Goal: Information Seeking & Learning: Check status

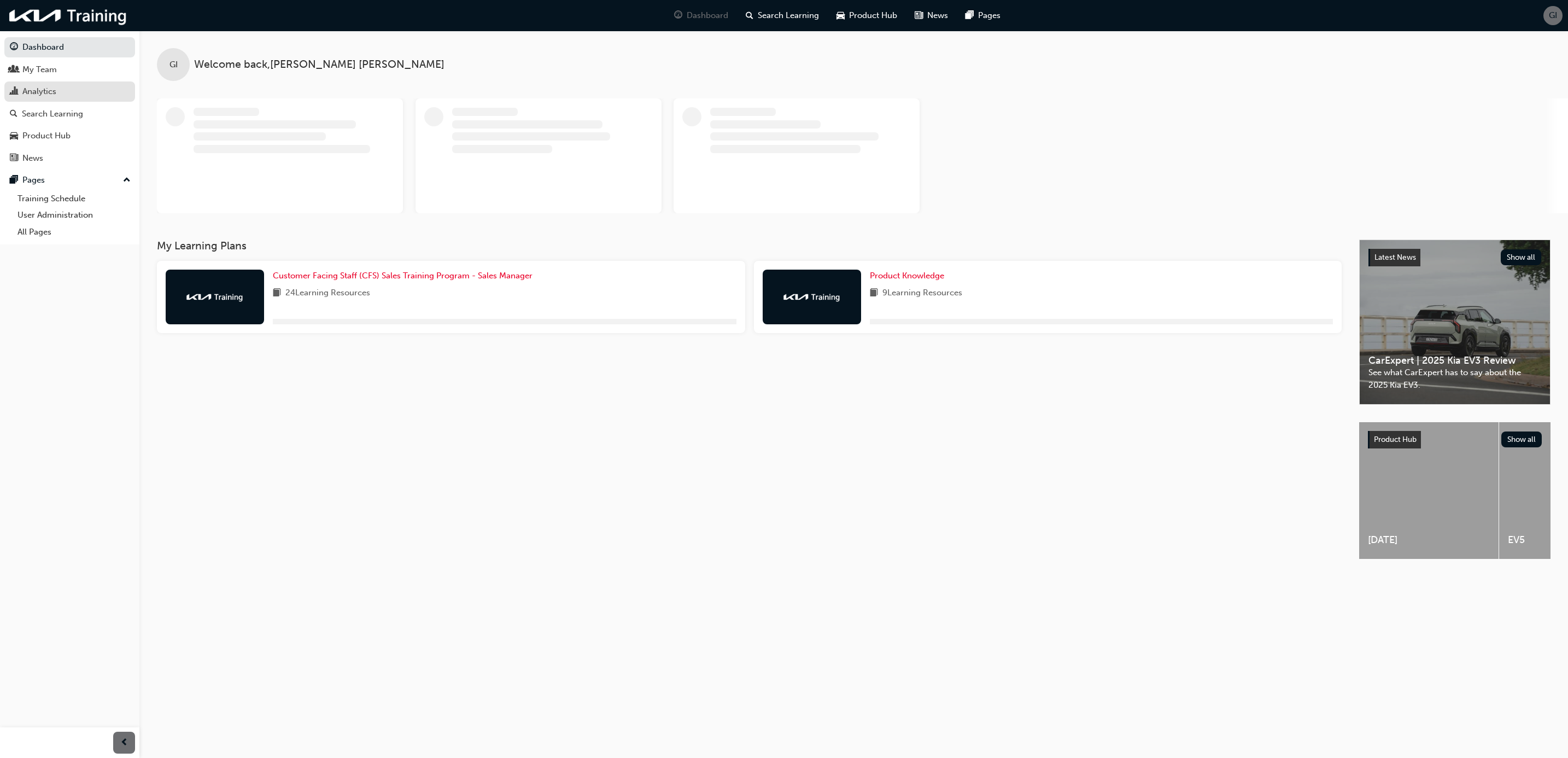
click at [41, 86] on link "Analytics" at bounding box center [69, 92] width 131 height 20
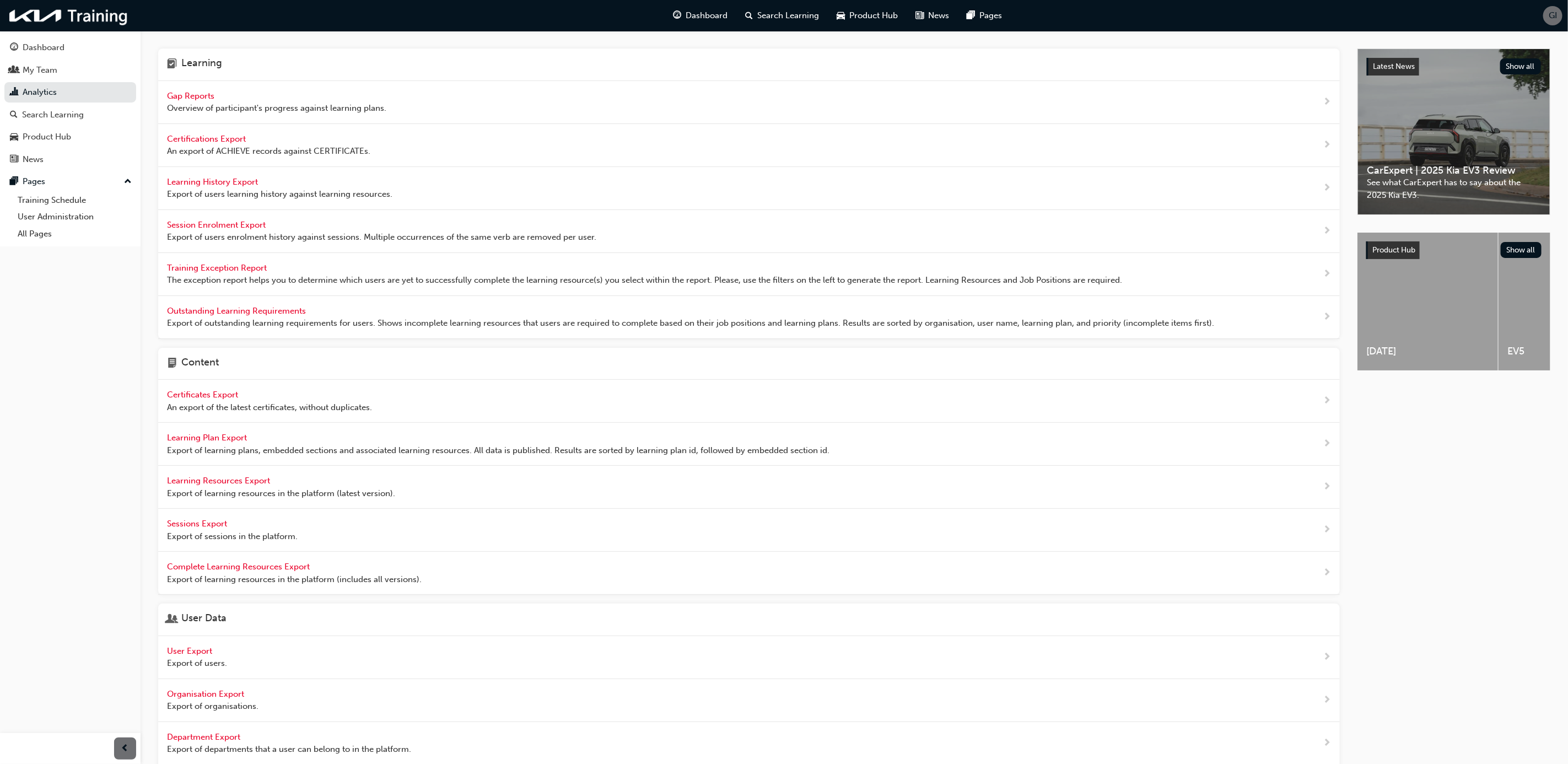
click at [211, 99] on span "Gap Reports" at bounding box center [191, 95] width 50 height 10
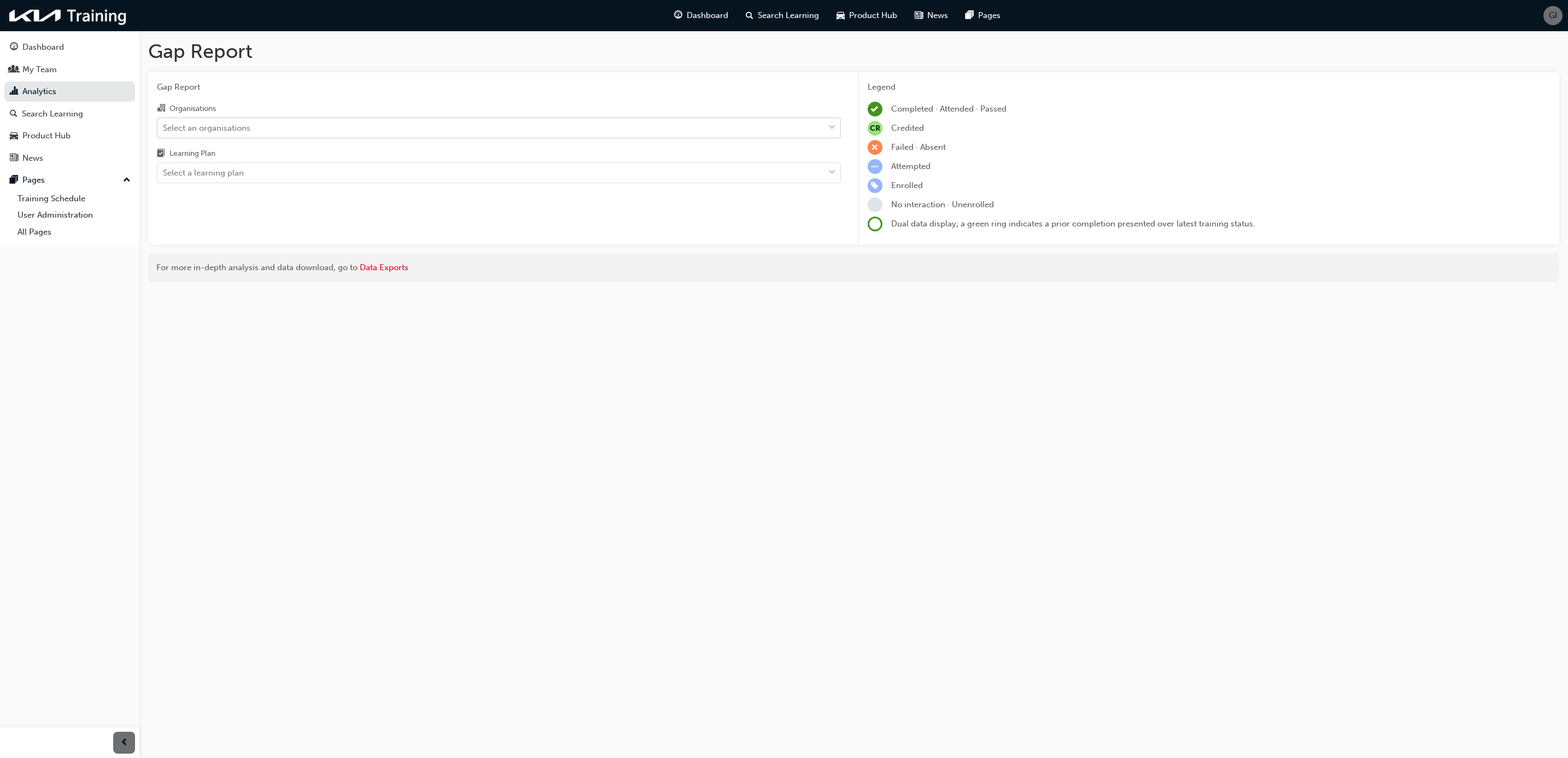
click at [217, 125] on div "Select an organisations" at bounding box center [206, 128] width 87 height 13
click at [164, 125] on input "Organisations Select an organisations" at bounding box center [163, 127] width 1 height 9
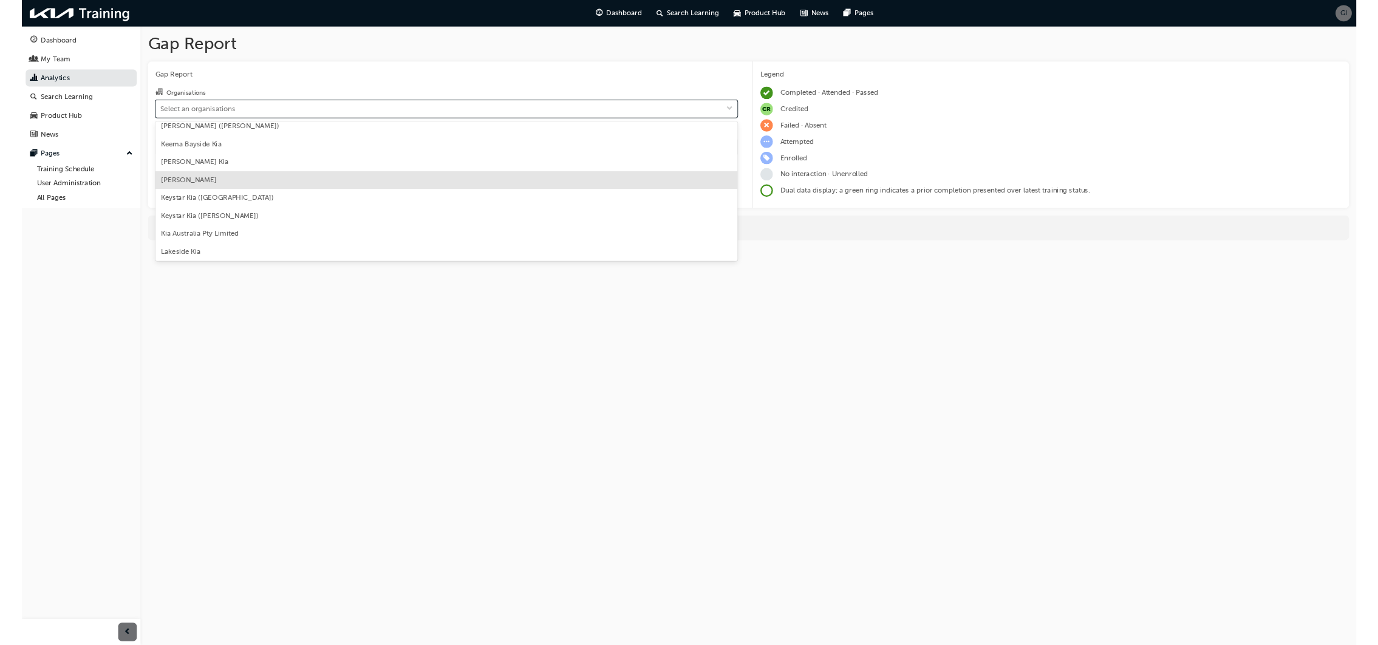
scroll to position [1549, 0]
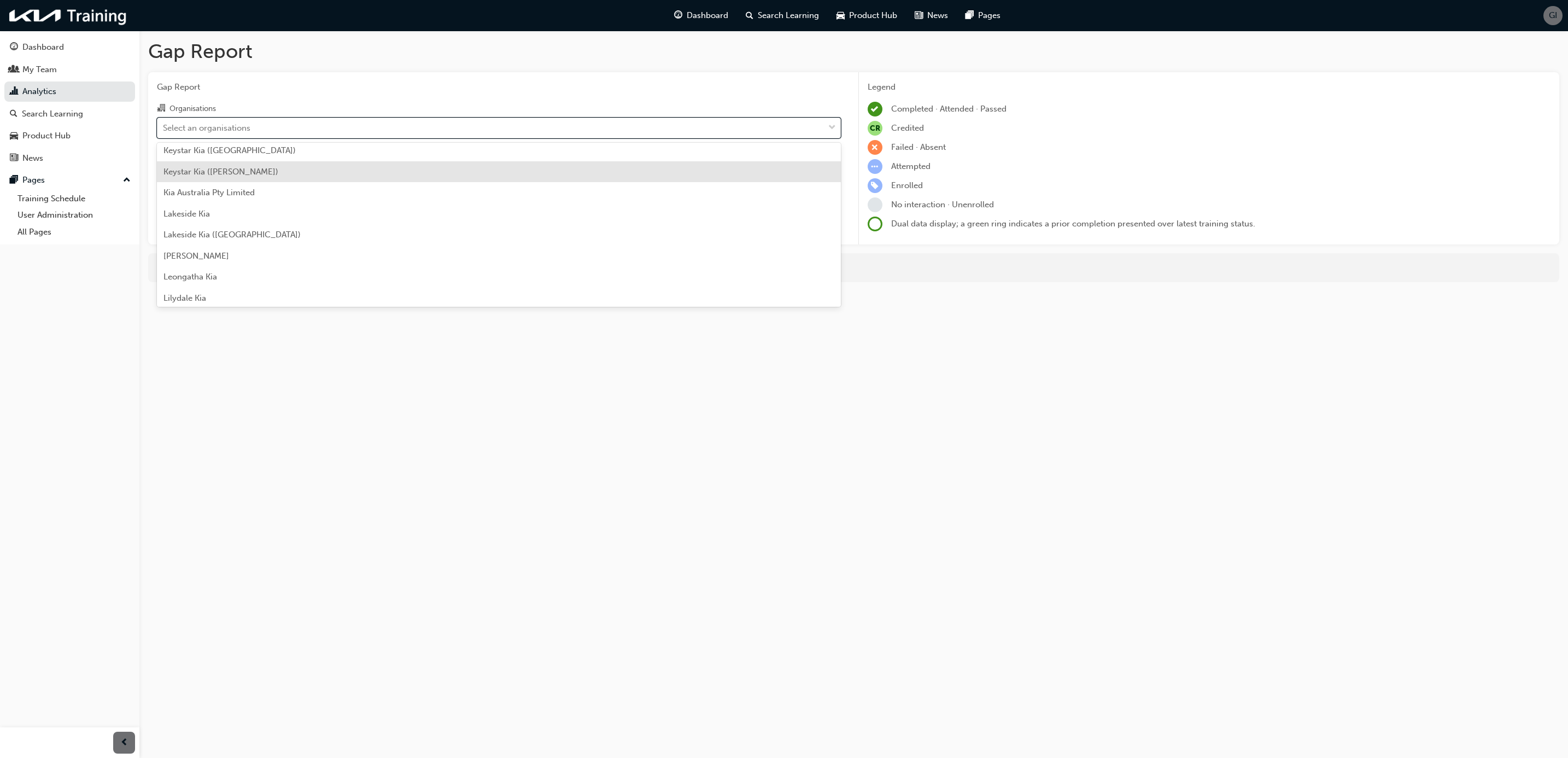
click at [237, 169] on span "Keystar Kia ([PERSON_NAME])" at bounding box center [221, 171] width 115 height 10
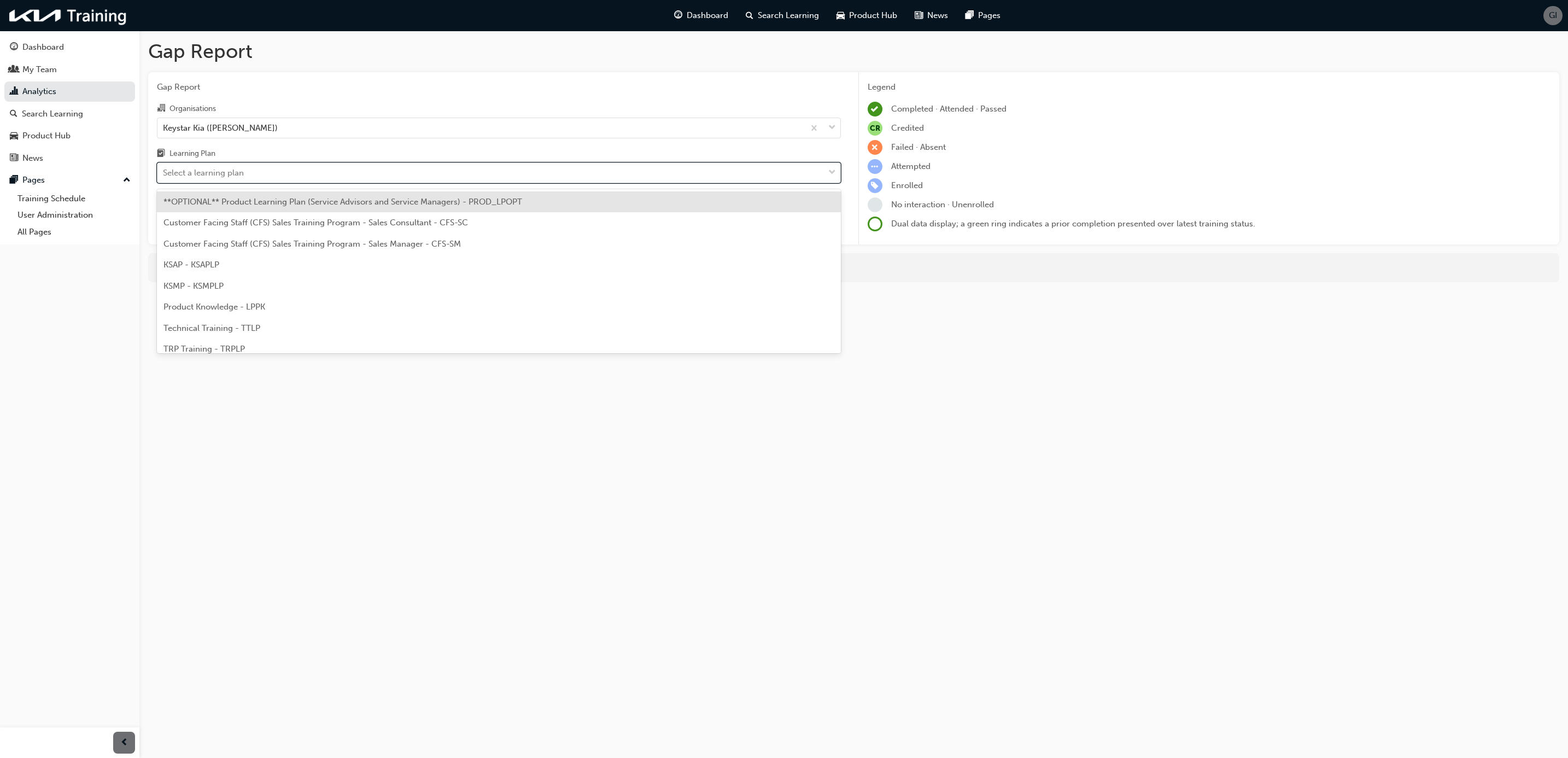
click at [248, 183] on div "Select a learning plan" at bounding box center [491, 173] width 666 height 19
click at [164, 177] on input "Learning Plan option **OPTIONAL** Product Learning Plan (Service Advisors and S…" at bounding box center [163, 172] width 1 height 9
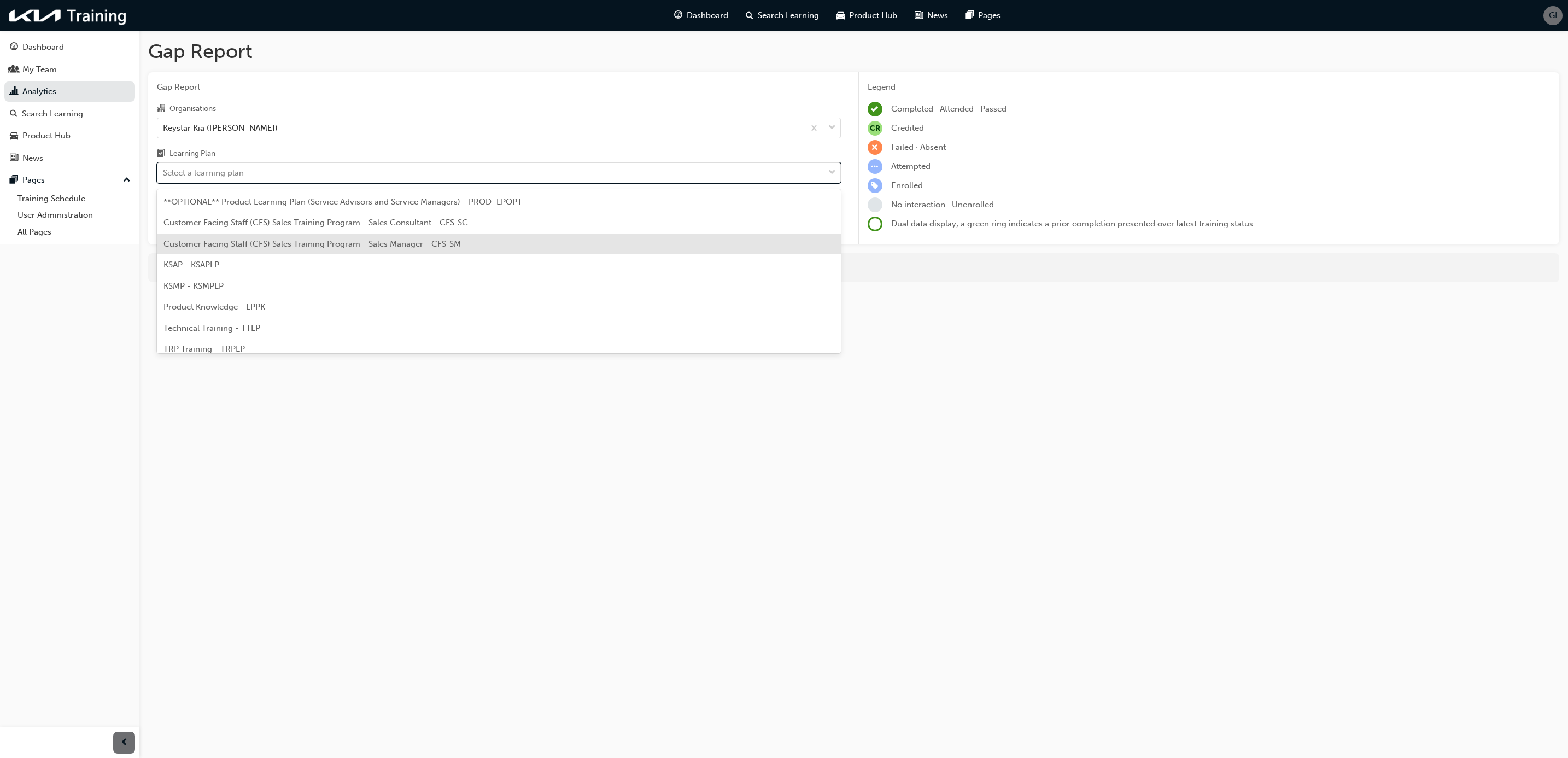
click at [260, 239] on span "Customer Facing Staff (CFS) Sales Training Program - Sales Manager - CFS-SM" at bounding box center [312, 243] width 297 height 10
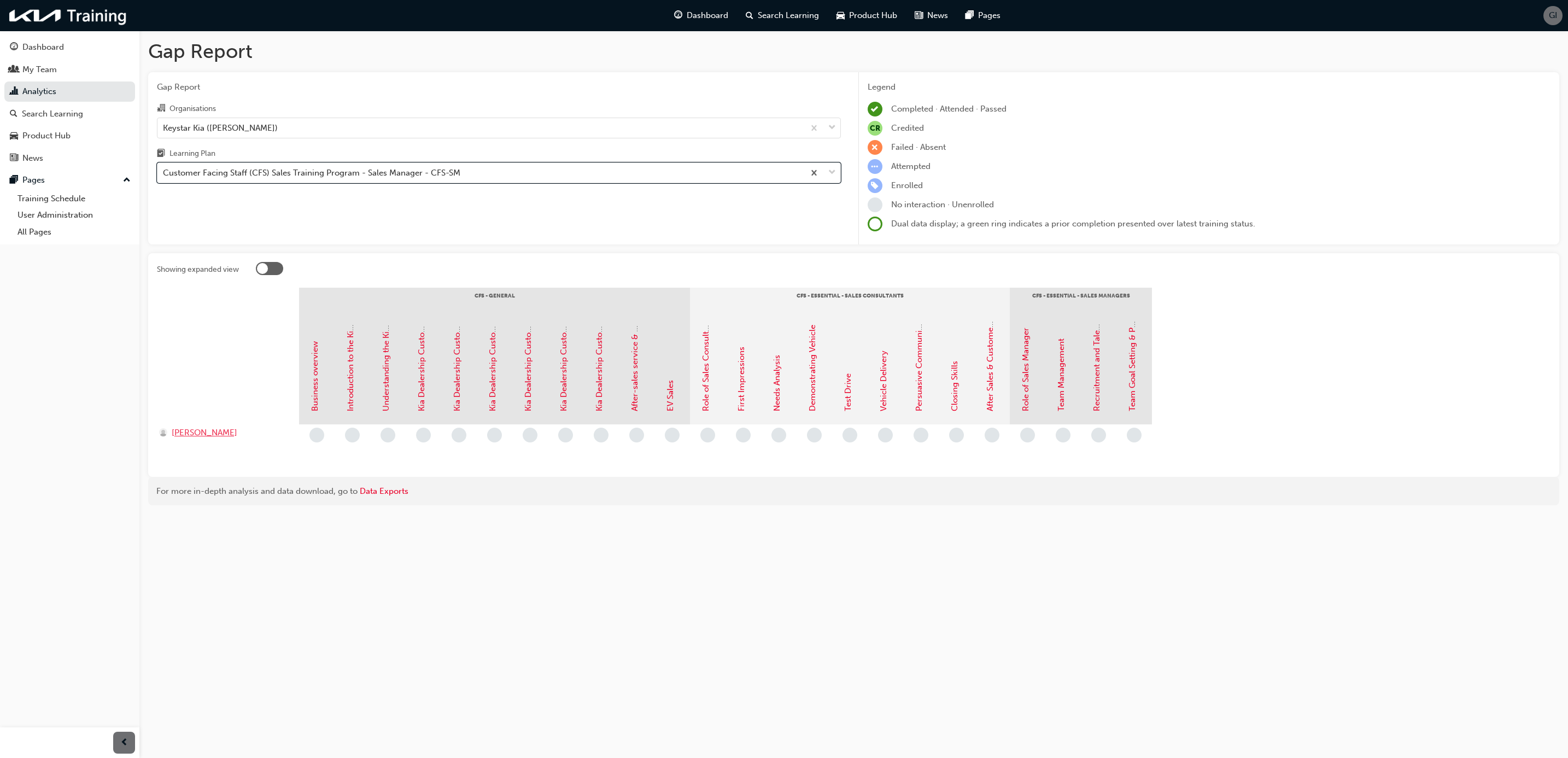
click at [182, 435] on span "Lindsey Mills" at bounding box center [204, 433] width 66 height 13
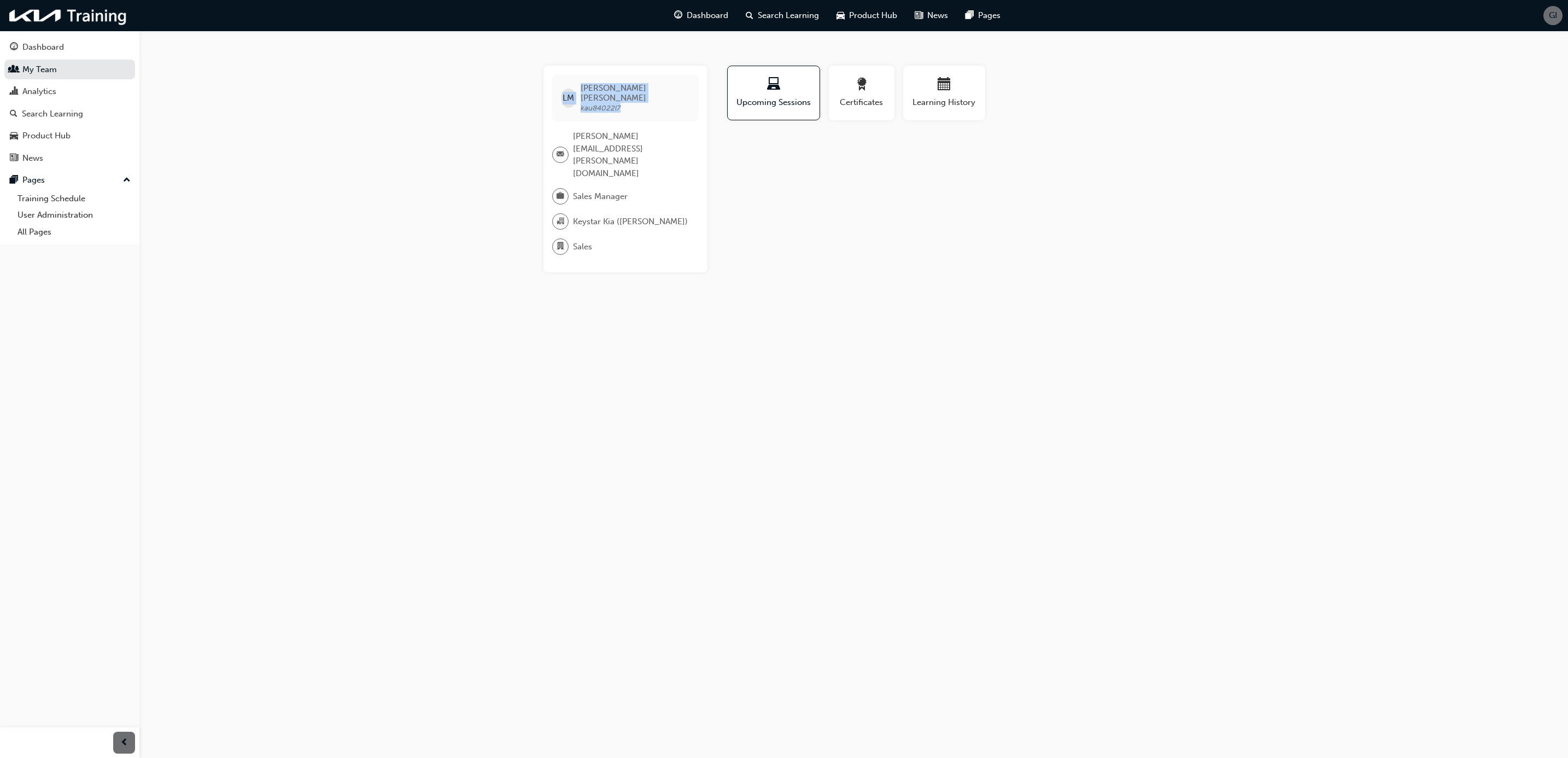
drag, startPoint x: 626, startPoint y: 101, endPoint x: 509, endPoint y: 104, distance: 117.0
click at [509, 104] on div "LM Lindsey Mills kau84022l7 lindsey.mills@keystar.com.au Sales Manager Keystar …" at bounding box center [784, 379] width 1568 height 758
drag, startPoint x: 509, startPoint y: 104, endPoint x: 528, endPoint y: 177, distance: 75.4
click at [528, 177] on div "LM Lindsey Mills kau84022l7 lindsey.mills@keystar.com.au Sales Manager Keystar …" at bounding box center [853, 169] width 656 height 207
drag, startPoint x: 630, startPoint y: 97, endPoint x: 546, endPoint y: 80, distance: 85.7
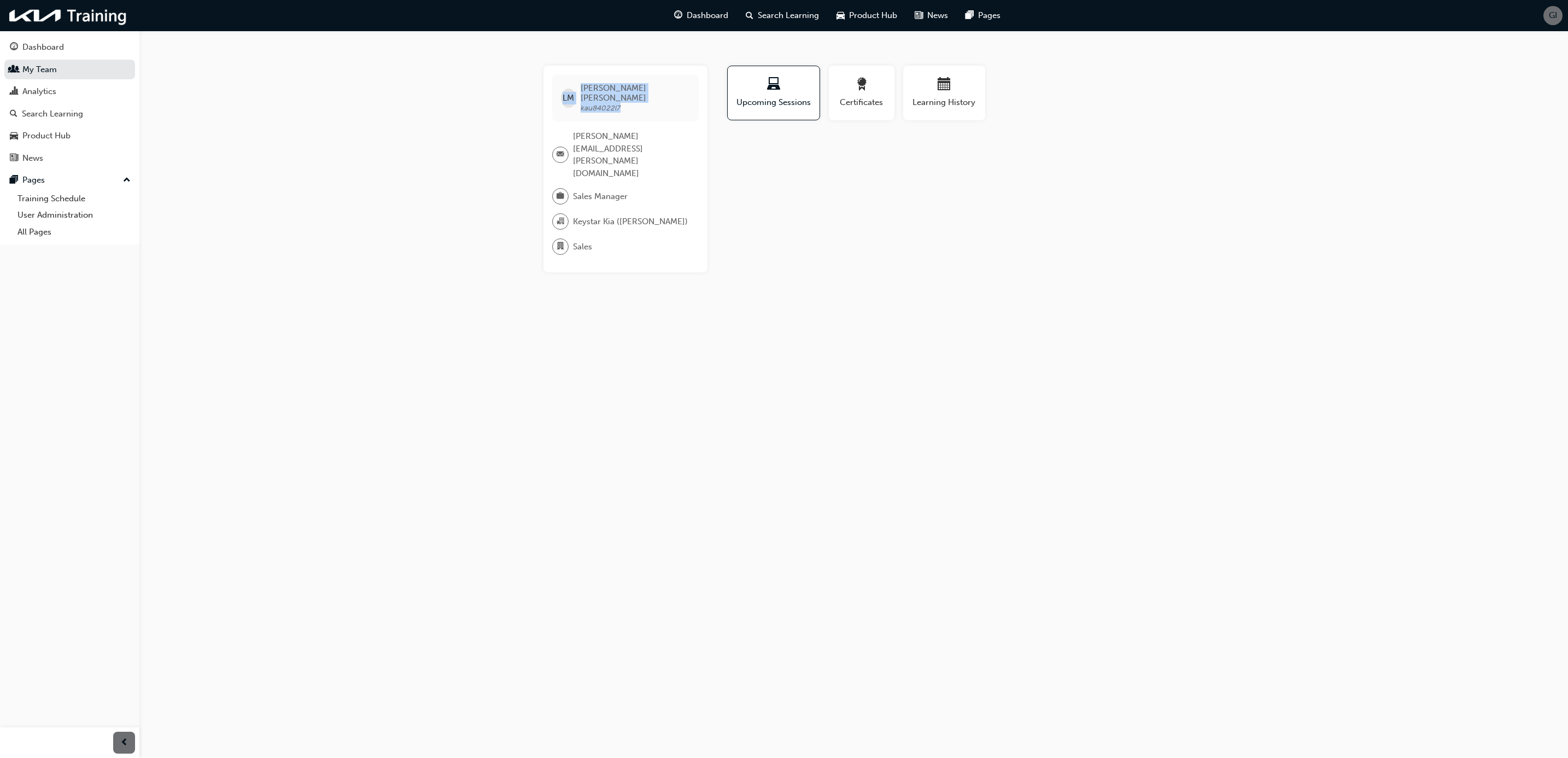
click at [546, 80] on div "LM Lindsey Mills kau84022l7 lindsey.mills@keystar.com.au Sales Manager Keystar …" at bounding box center [626, 169] width 164 height 207
drag, startPoint x: 546, startPoint y: 80, endPoint x: 656, endPoint y: 123, distance: 118.1
click at [656, 131] on span "lindsey.mills@keystar.com.au" at bounding box center [632, 155] width 117 height 50
drag, startPoint x: 630, startPoint y: 95, endPoint x: 582, endPoint y: 102, distance: 48.5
click at [582, 102] on div "LM Lindsey Mills kau84022l7" at bounding box center [625, 98] width 147 height 47
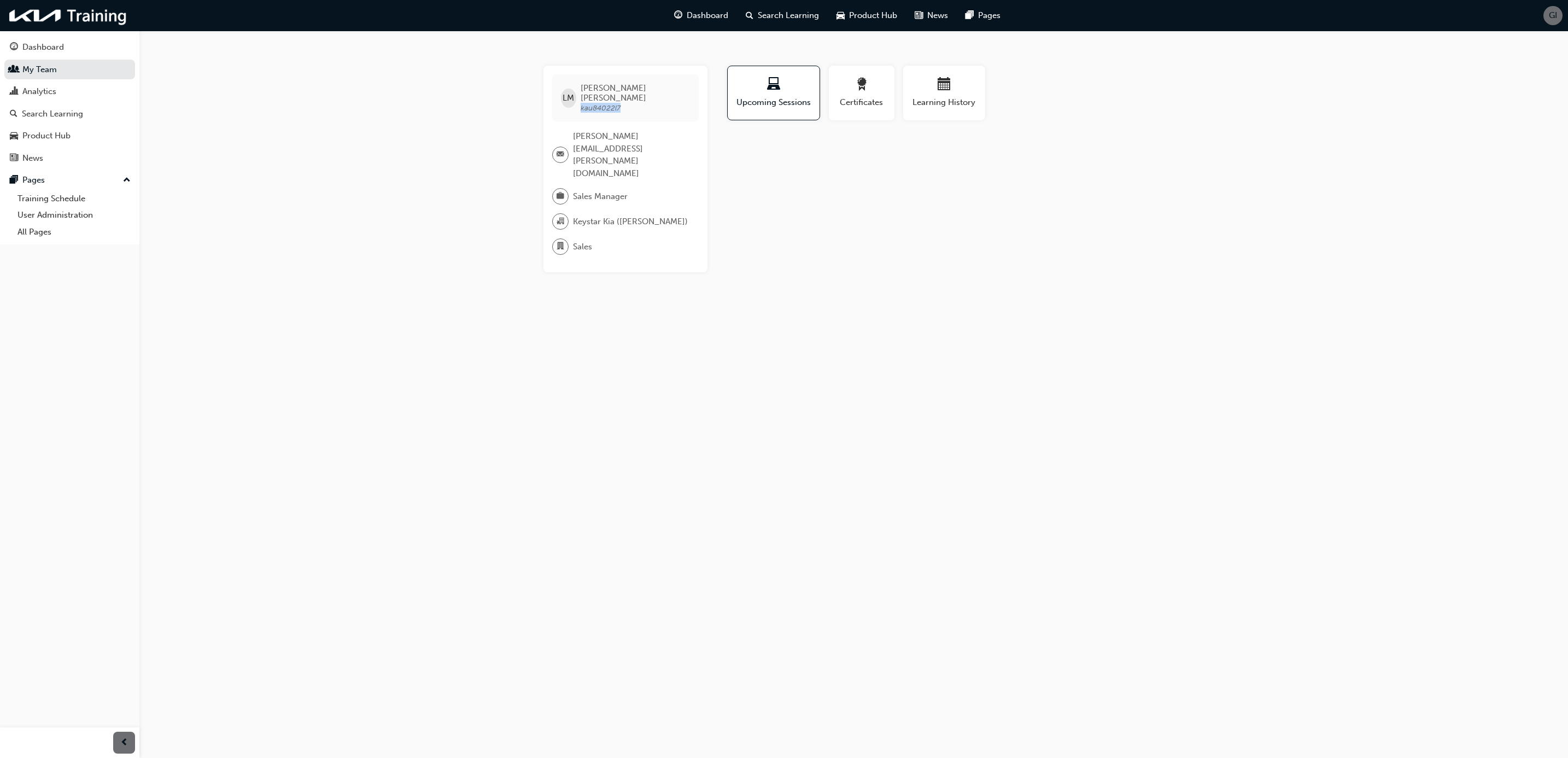
drag, startPoint x: 582, startPoint y: 102, endPoint x: 590, endPoint y: 98, distance: 8.9
copy span "kau84022l7"
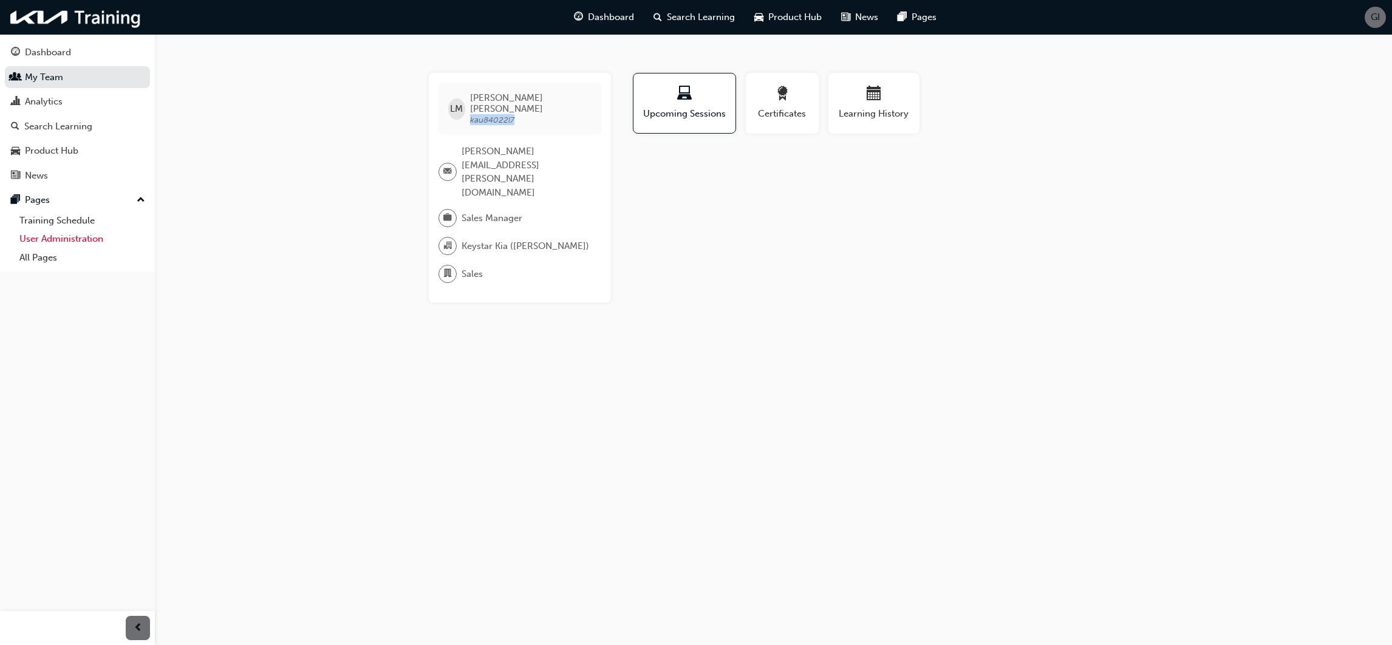
click at [63, 238] on link "User Administration" at bounding box center [82, 239] width 135 height 19
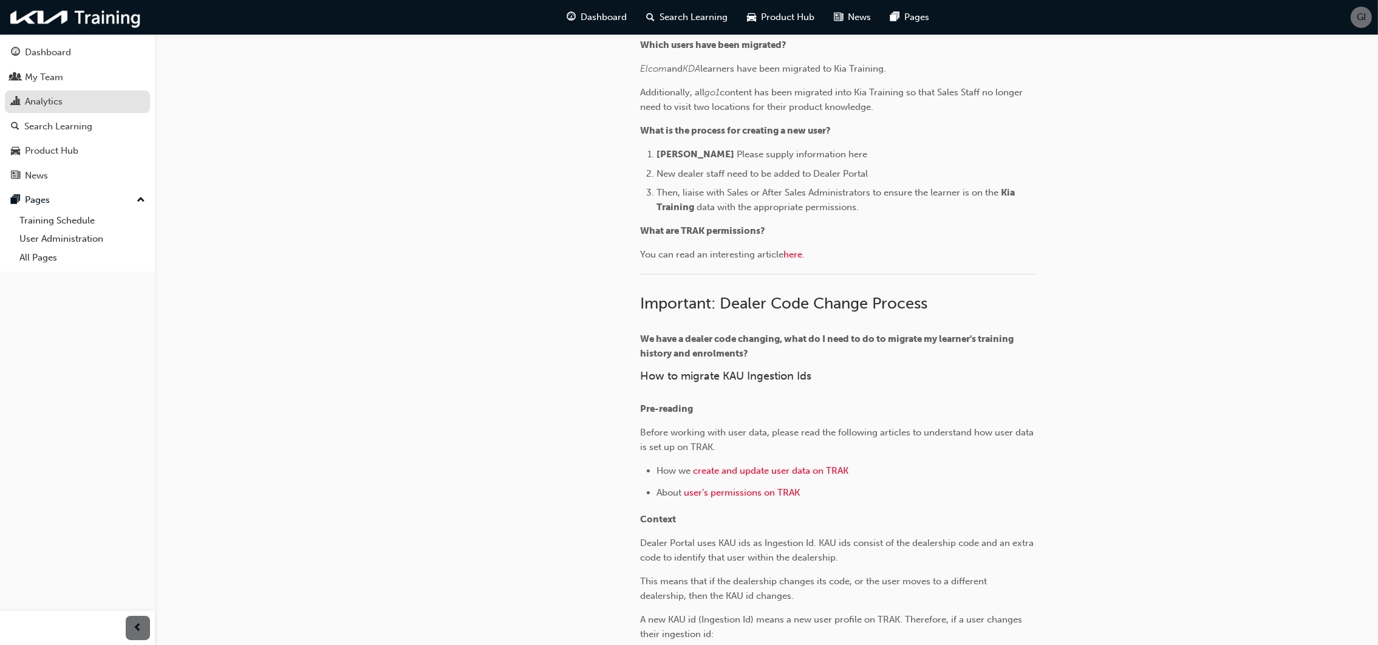
scroll to position [159, 0]
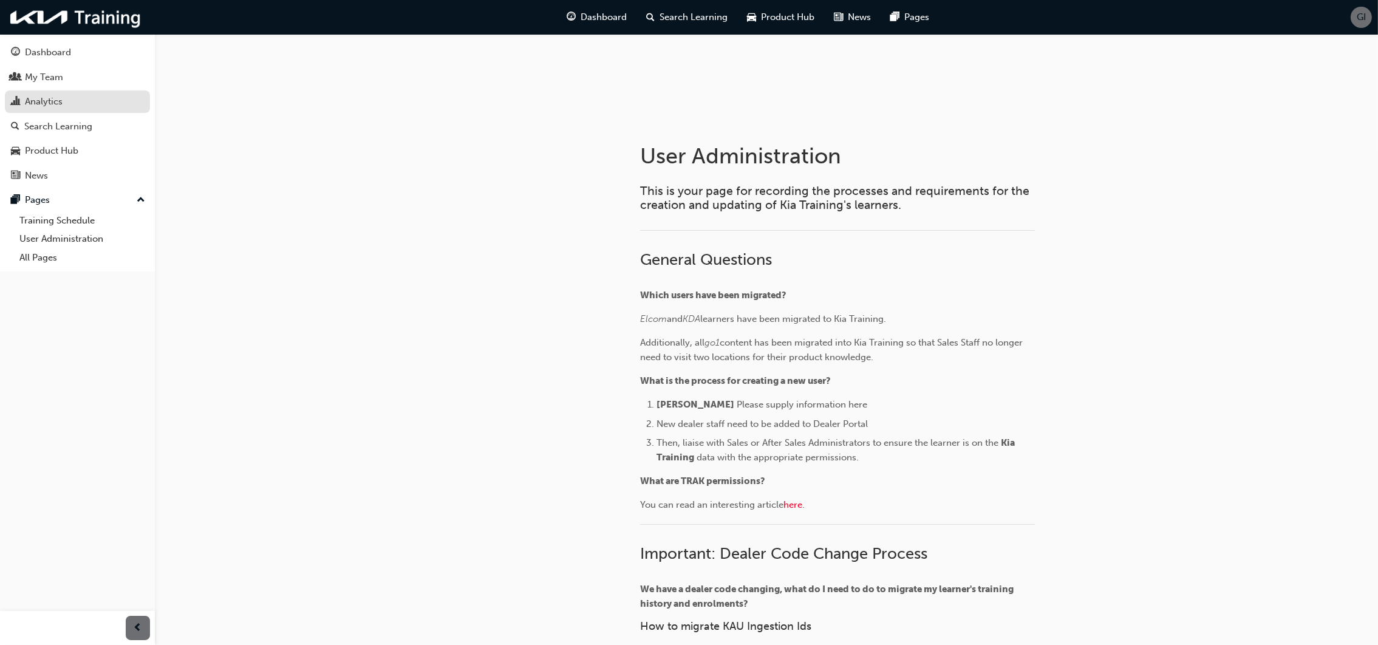
click at [25, 104] on div "Analytics" at bounding box center [44, 102] width 38 height 14
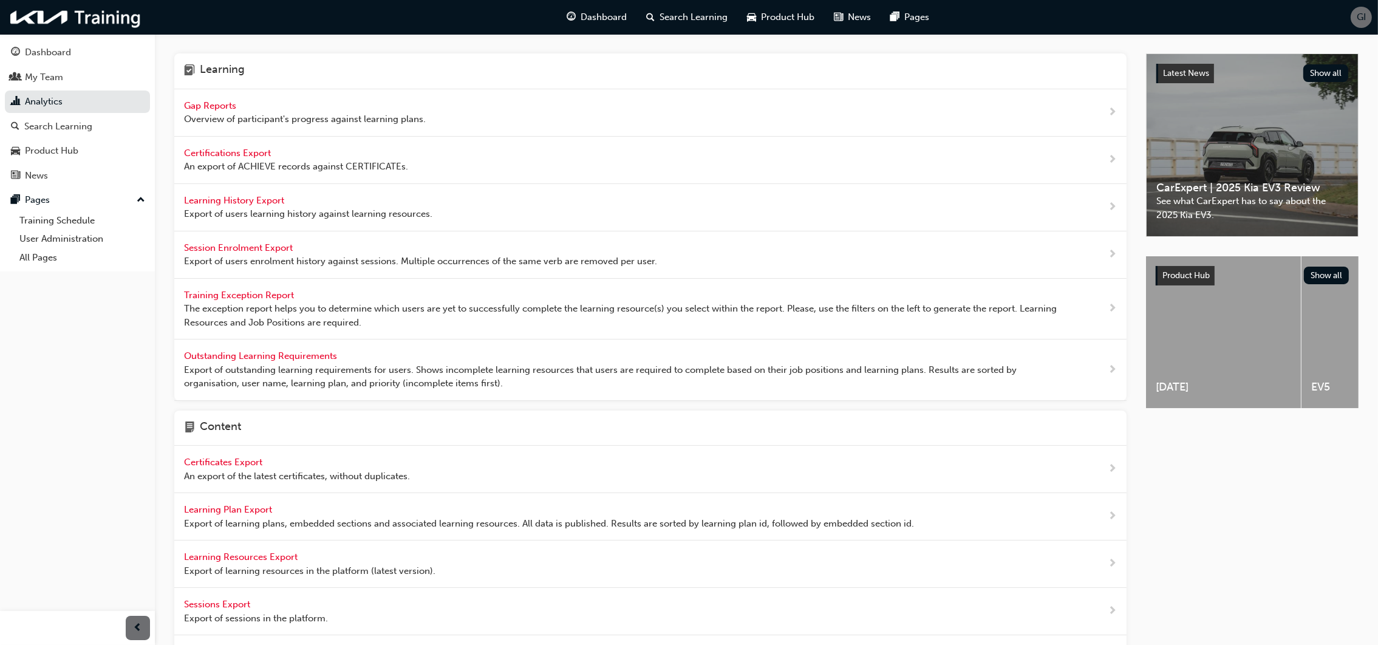
click at [188, 99] on div "Gap Reports Overview of participant's progress against learning plans." at bounding box center [305, 112] width 242 height 27
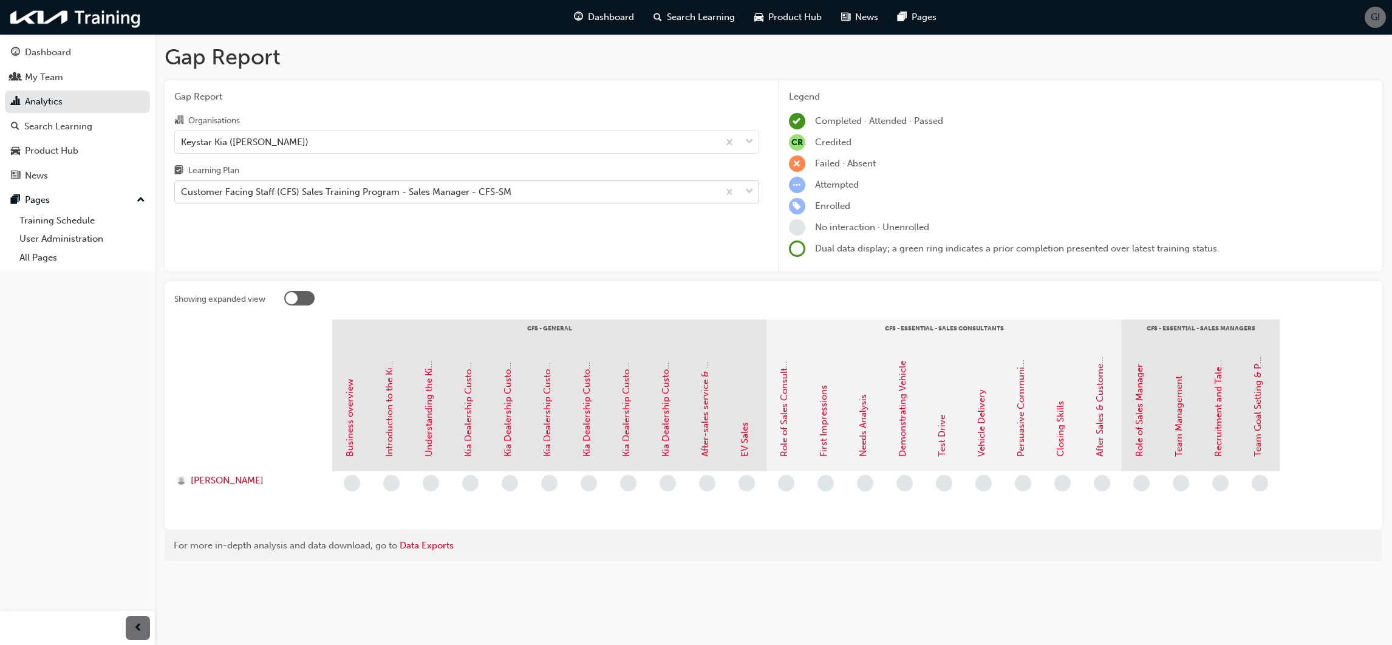
click at [334, 190] on div "Customer Facing Staff (CFS) Sales Training Program - Sales Manager - CFS-SM" at bounding box center [346, 192] width 330 height 14
click at [182, 190] on input "Learning Plan Customer Facing Staff (CFS) Sales Training Program - Sales Manage…" at bounding box center [181, 191] width 1 height 10
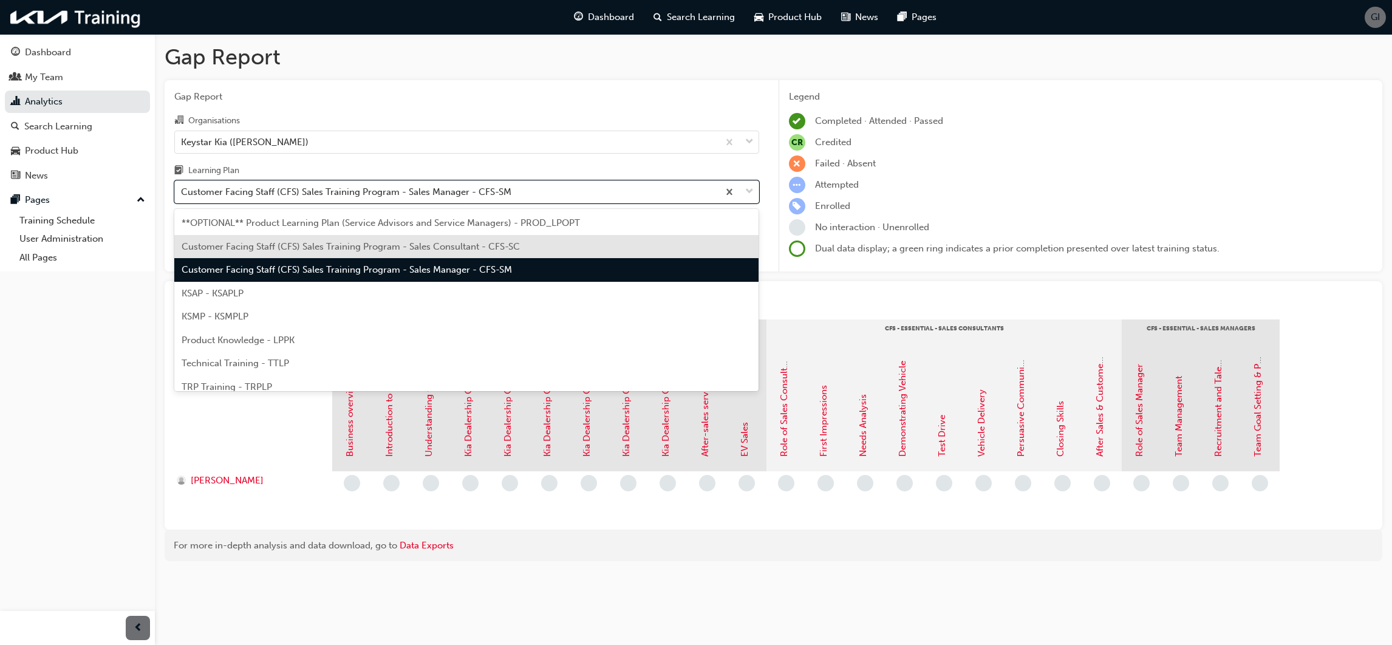
click at [335, 248] on span "Customer Facing Staff (CFS) Sales Training Program - Sales Consultant - CFS-SC" at bounding box center [351, 246] width 338 height 11
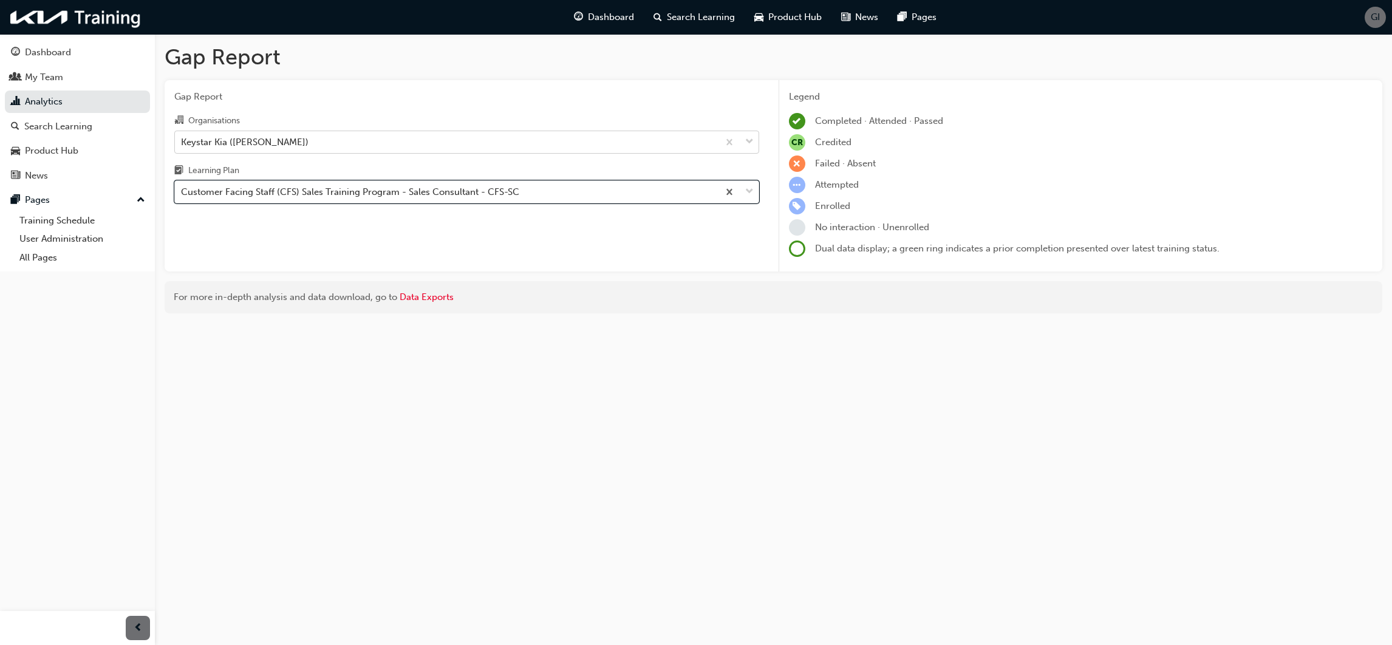
click at [325, 143] on div "Keystar Kia ([PERSON_NAME])" at bounding box center [447, 141] width 544 height 21
click at [182, 143] on input "Organisations Keystar Kia (Rothwell)" at bounding box center [181, 141] width 1 height 10
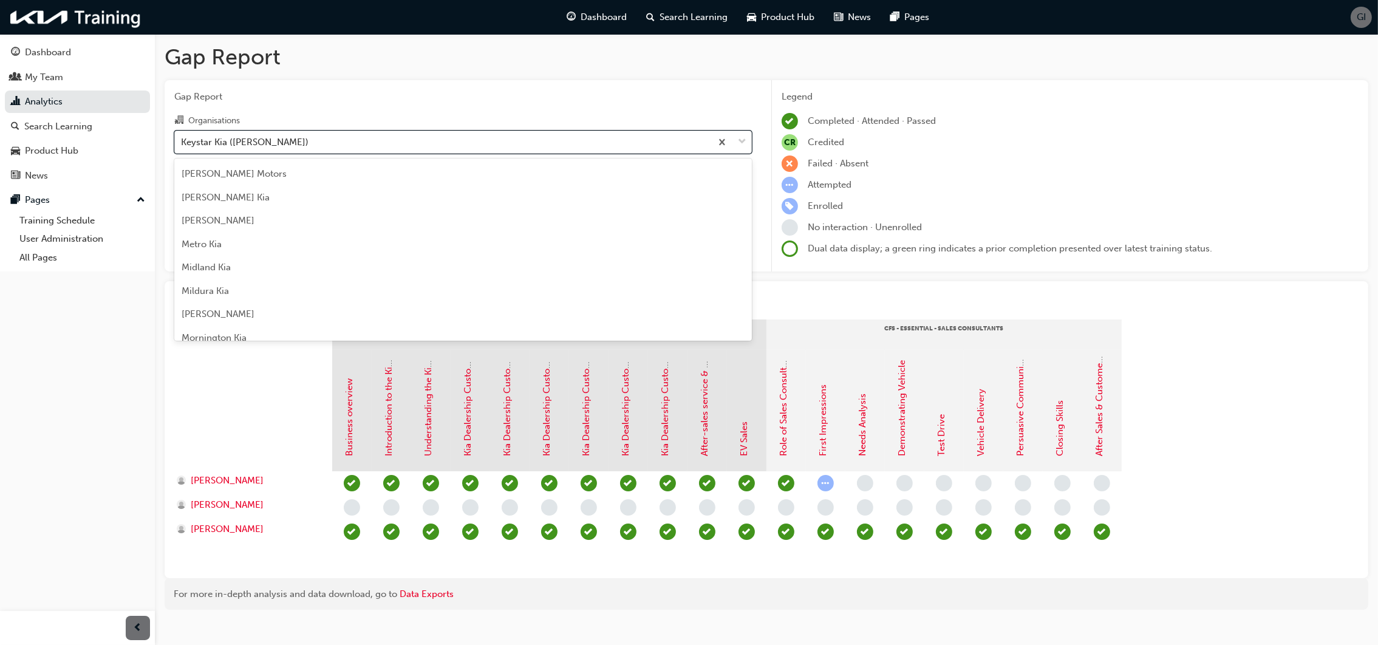
scroll to position [2145, 0]
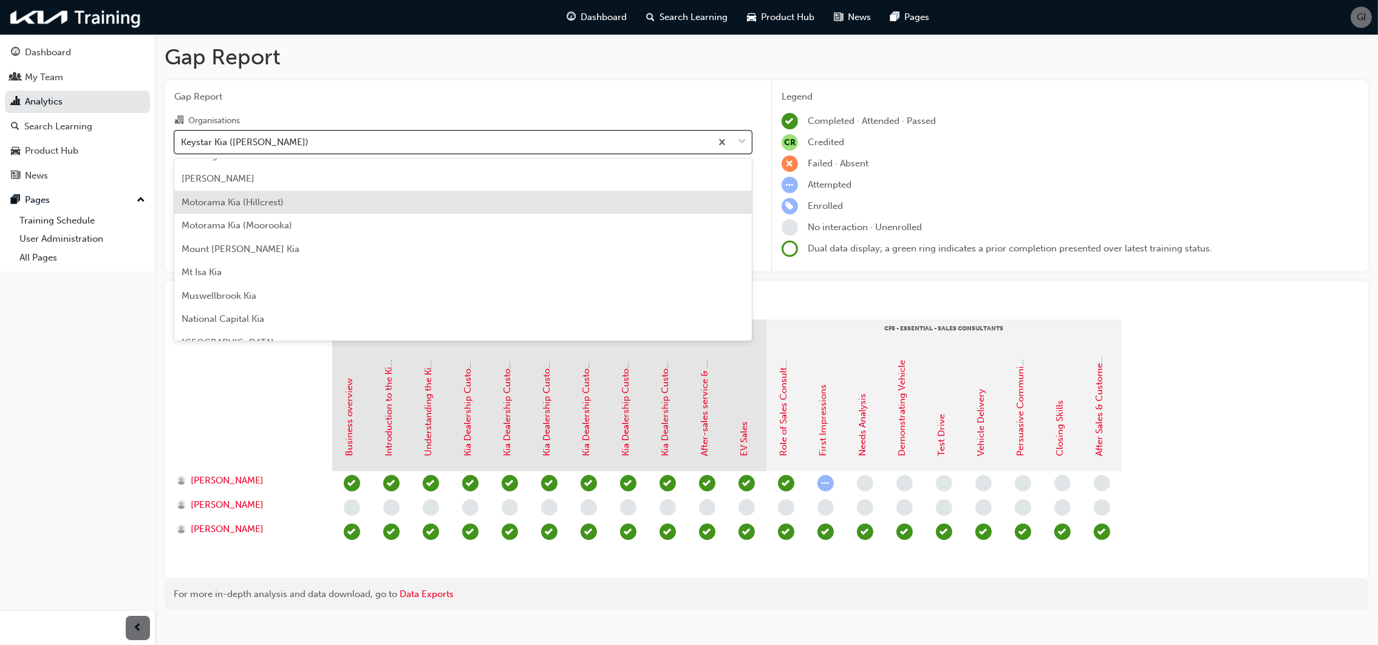
click at [300, 201] on div "Motorama Kia (Hillcrest)" at bounding box center [463, 203] width 578 height 24
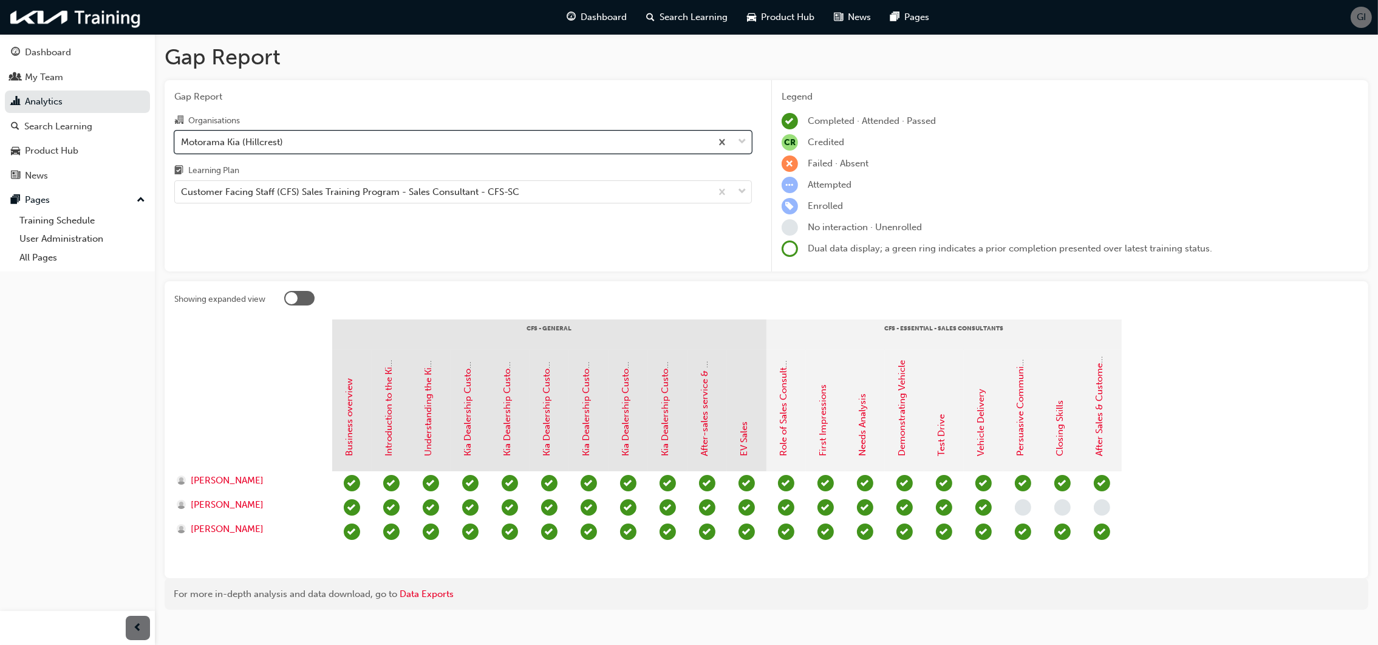
click at [280, 139] on div "Motorama Kia (Hillcrest)" at bounding box center [232, 142] width 102 height 14
click at [182, 139] on input "Organisations option Motorama Kia (Hillcrest), selected. 0 results available. S…" at bounding box center [181, 141] width 1 height 10
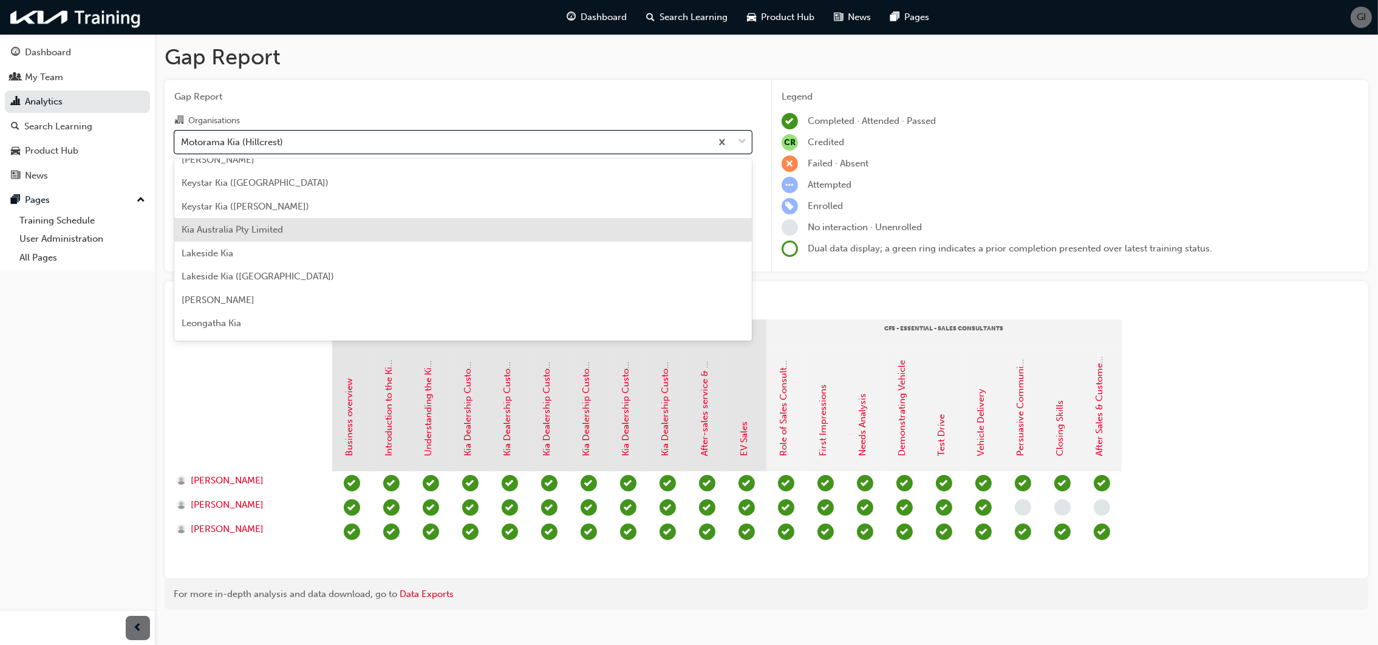
scroll to position [1442, 0]
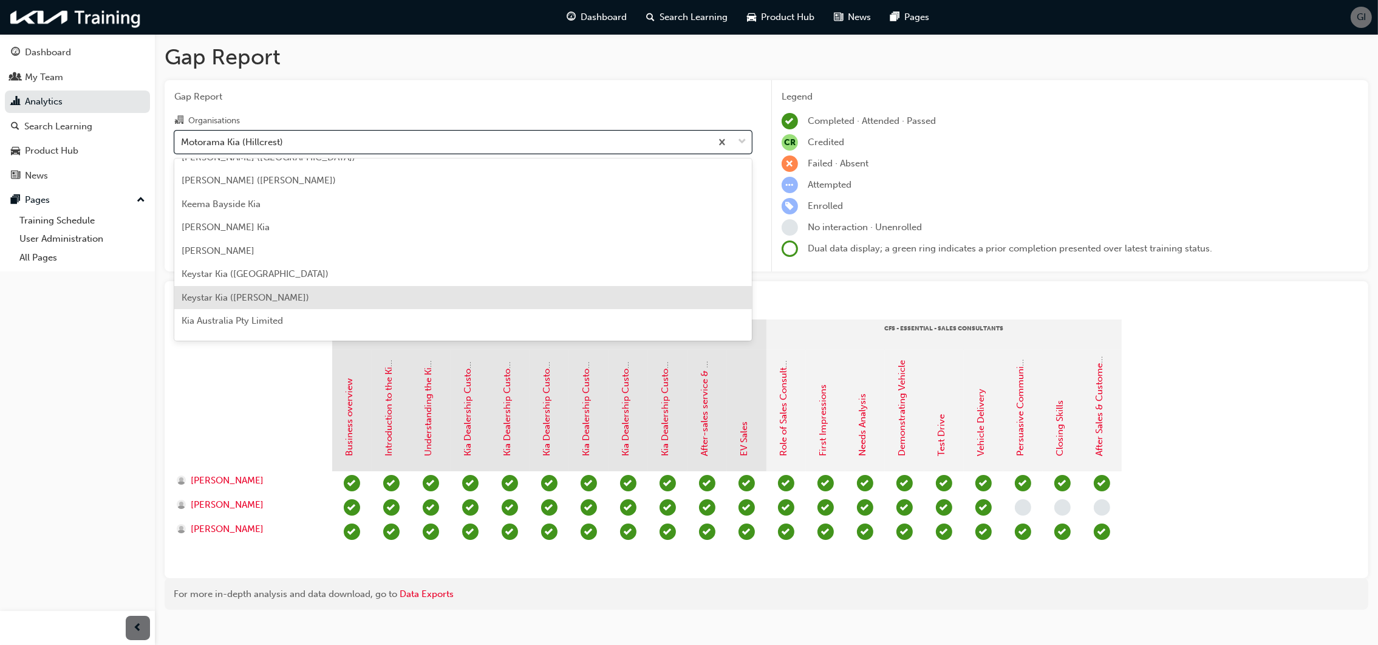
click at [256, 293] on span "Keystar Kia ([PERSON_NAME])" at bounding box center [246, 297] width 128 height 11
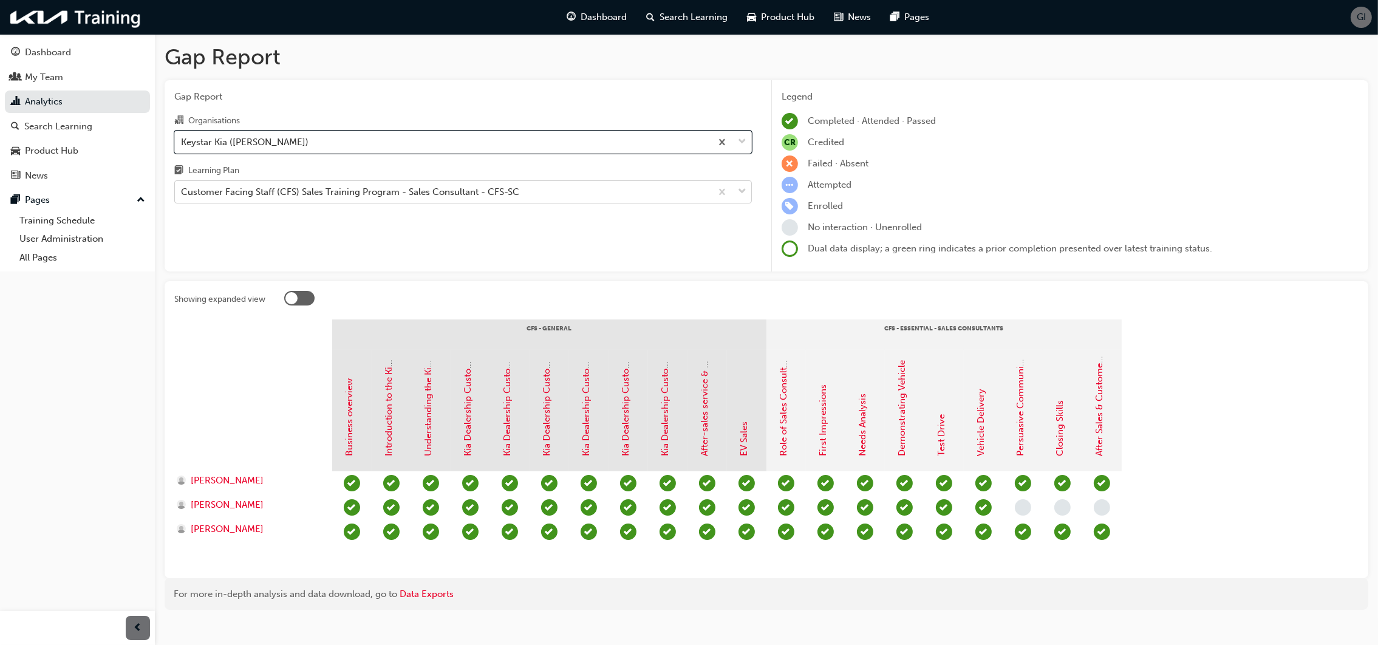
click at [224, 195] on div "Customer Facing Staff (CFS) Sales Training Program - Sales Consultant - CFS-SC" at bounding box center [350, 192] width 338 height 14
click at [182, 195] on input "Learning Plan Customer Facing Staff (CFS) Sales Training Program - Sales Consul…" at bounding box center [181, 191] width 1 height 10
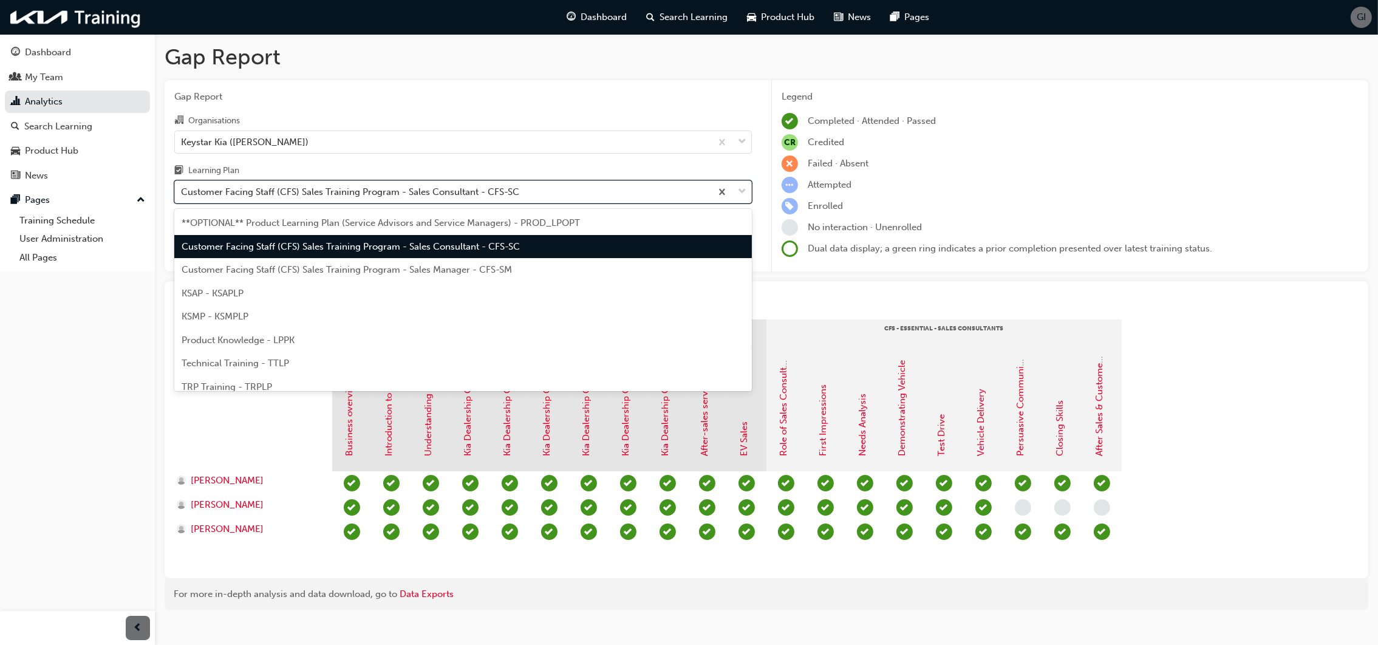
click at [224, 195] on div "Customer Facing Staff (CFS) Sales Training Program - Sales Consultant - CFS-SC" at bounding box center [350, 192] width 338 height 14
click at [182, 195] on input "Learning Plan option Customer Facing Staff (CFS) Sales Training Program - Sales…" at bounding box center [181, 191] width 1 height 10
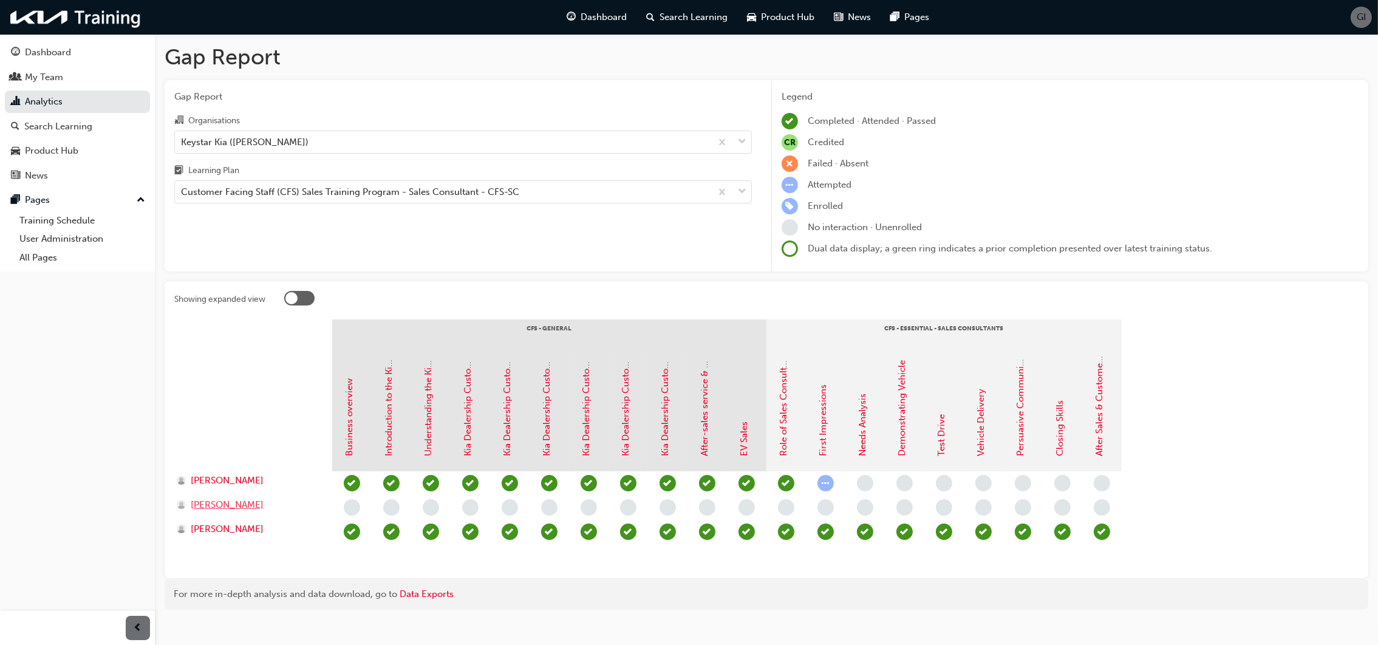
click at [220, 508] on span "[PERSON_NAME]" at bounding box center [227, 505] width 73 height 14
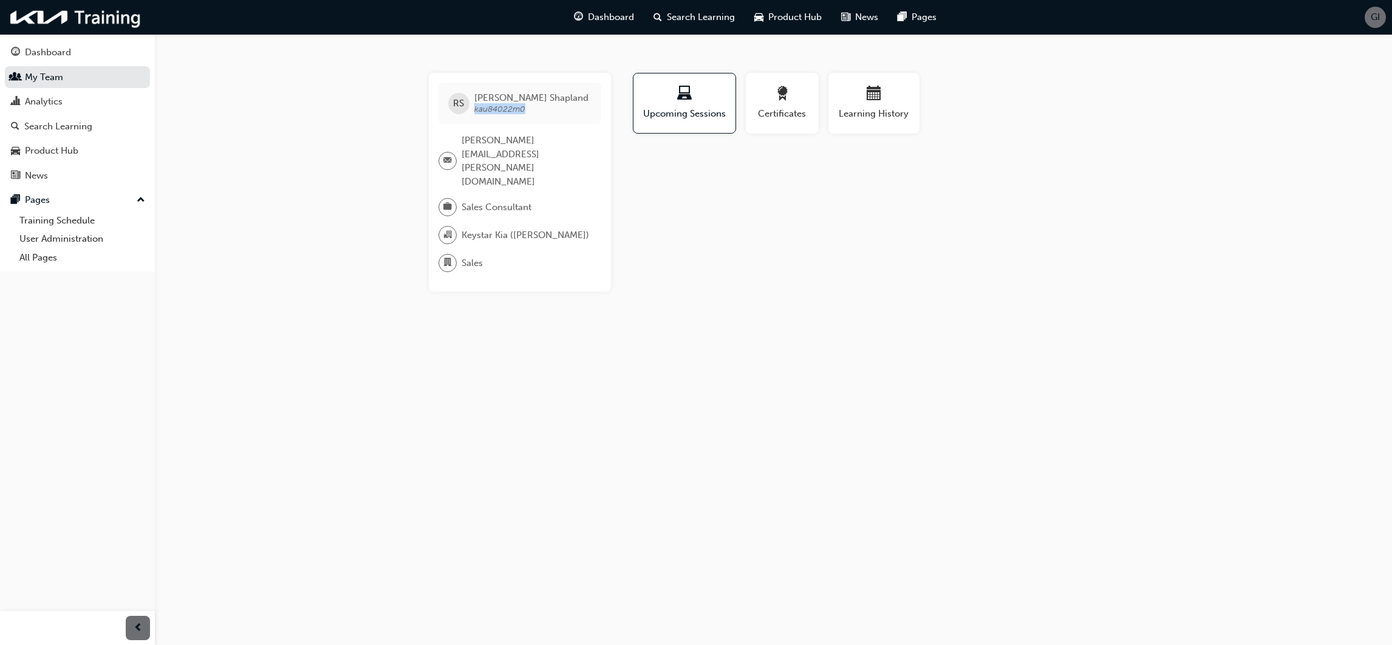
drag, startPoint x: 527, startPoint y: 108, endPoint x: 472, endPoint y: 117, distance: 56.0
click at [472, 117] on div "RS [PERSON_NAME] kau84022m0" at bounding box center [520, 103] width 163 height 41
drag, startPoint x: 472, startPoint y: 117, endPoint x: 479, endPoint y: 112, distance: 9.1
copy span "kau84022m0"
drag, startPoint x: 519, startPoint y: 116, endPoint x: 530, endPoint y: 114, distance: 10.5
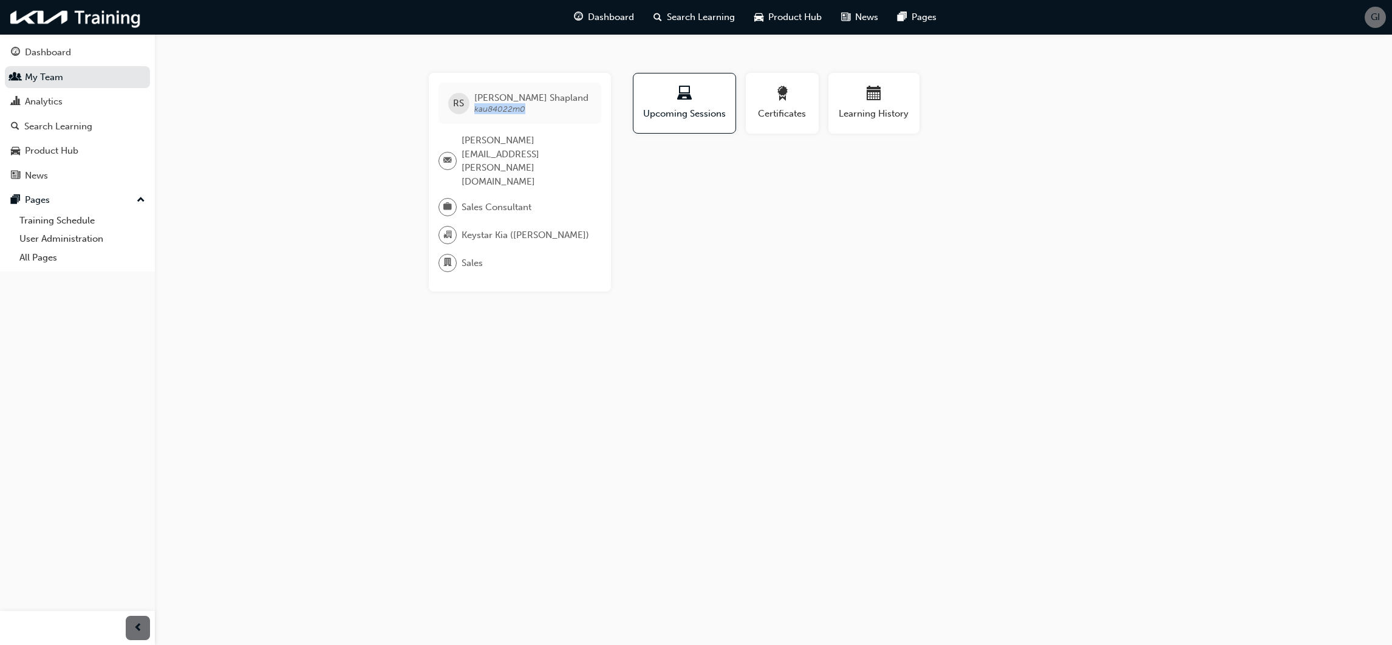
click at [522, 116] on div "RS [PERSON_NAME] kau84022m0" at bounding box center [520, 103] width 163 height 41
